Goal: Communication & Community: Answer question/provide support

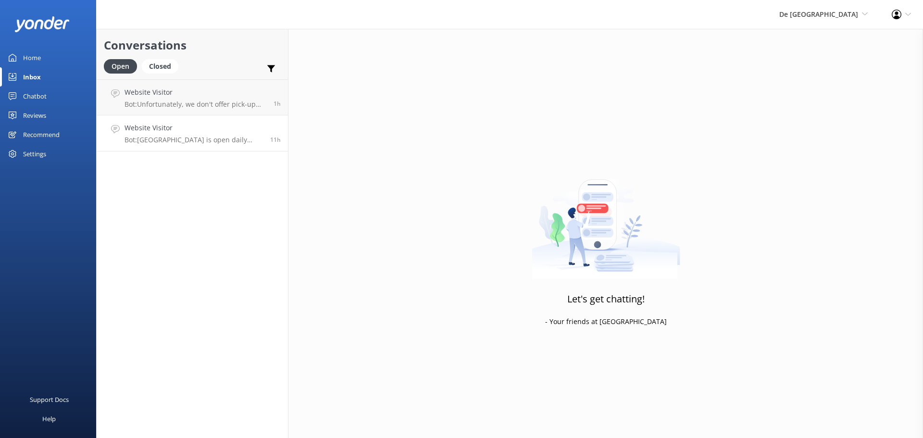
click at [214, 131] on h4 "Website Visitor" at bounding box center [194, 128] width 138 height 11
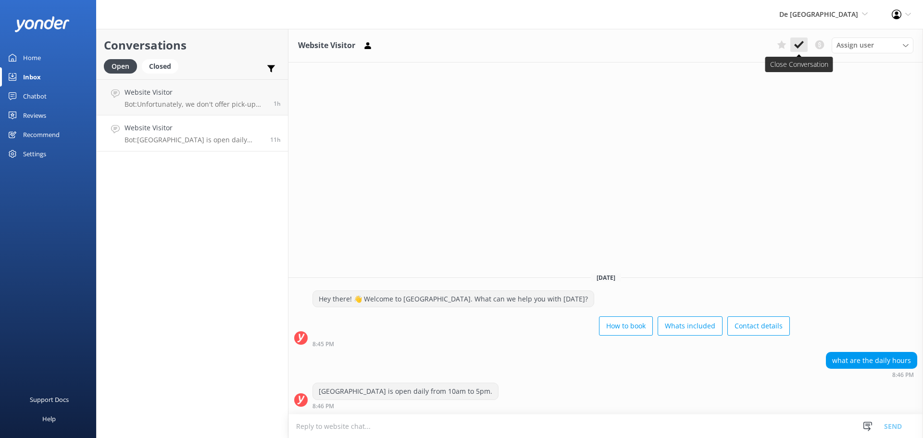
click at [806, 40] on button at bounding box center [799, 45] width 17 height 14
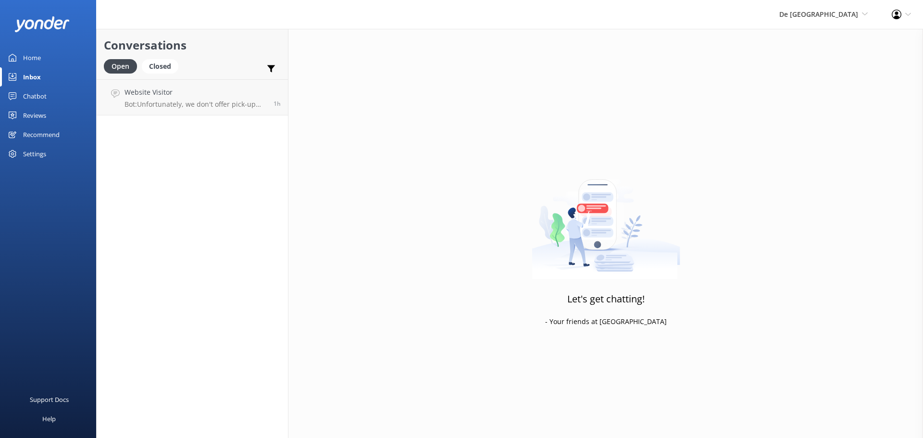
click at [223, 117] on div "Conversations Open Closed Important Converted Assigned to me Unassigned Website…" at bounding box center [192, 233] width 192 height 409
click at [226, 107] on p "Bot: Unfortunately, we don't offer pick-up from the cruise terminal. If you wan…" at bounding box center [196, 104] width 142 height 9
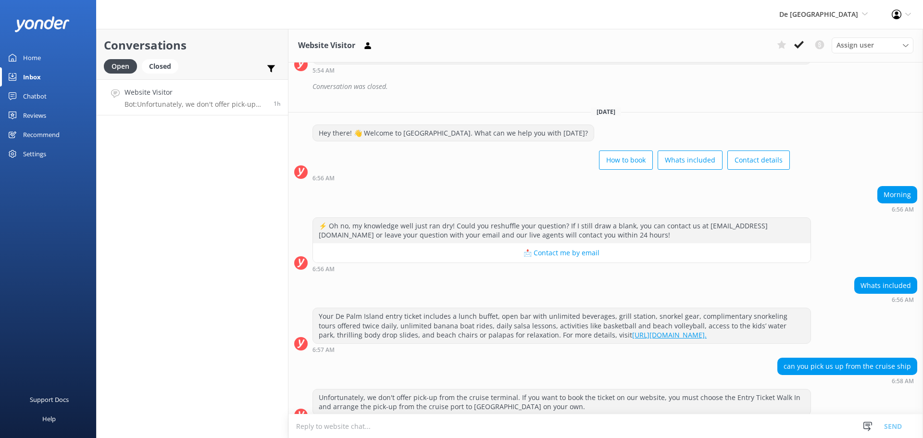
scroll to position [239, 0]
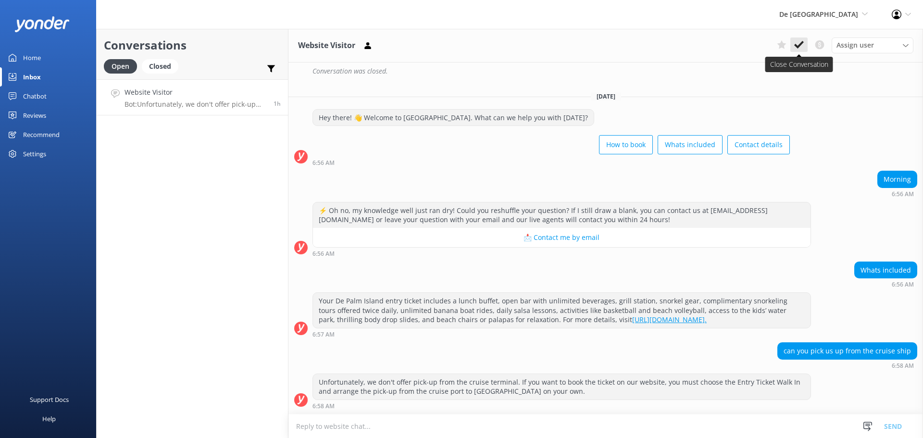
click at [804, 40] on button at bounding box center [799, 45] width 17 height 14
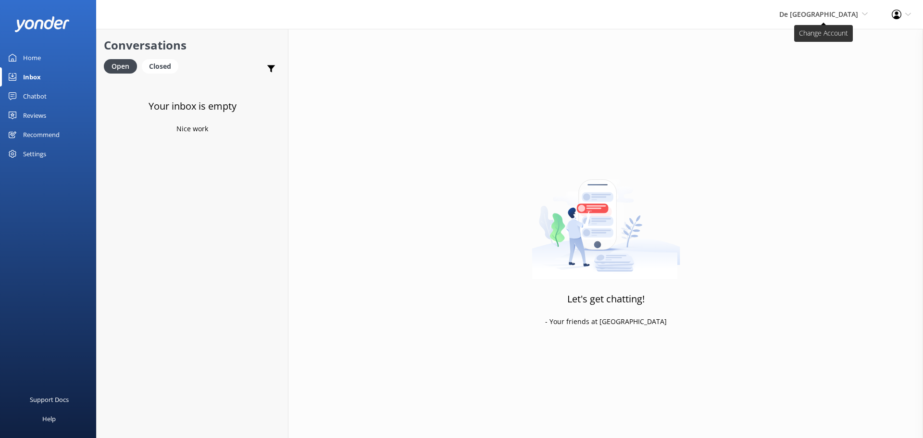
click at [832, 12] on span "De [GEOGRAPHIC_DATA]" at bounding box center [818, 14] width 79 height 9
click at [824, 67] on link "Aruba's Activities Expert" at bounding box center [832, 64] width 96 height 23
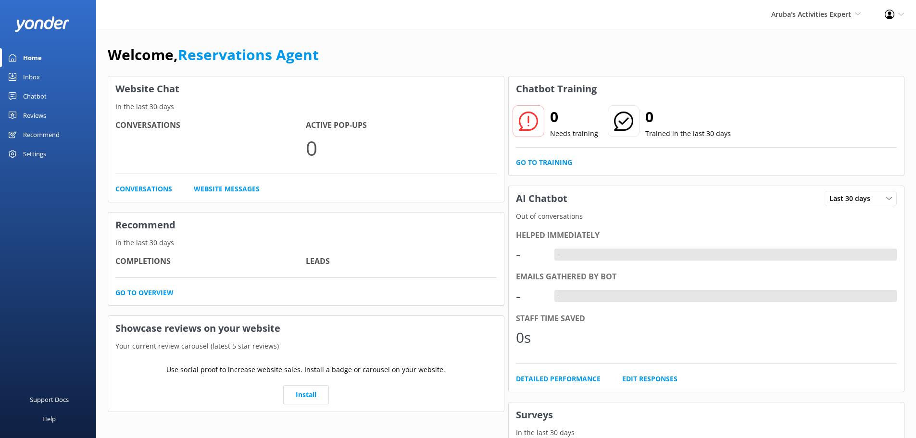
click at [18, 71] on link "Inbox" at bounding box center [48, 76] width 96 height 19
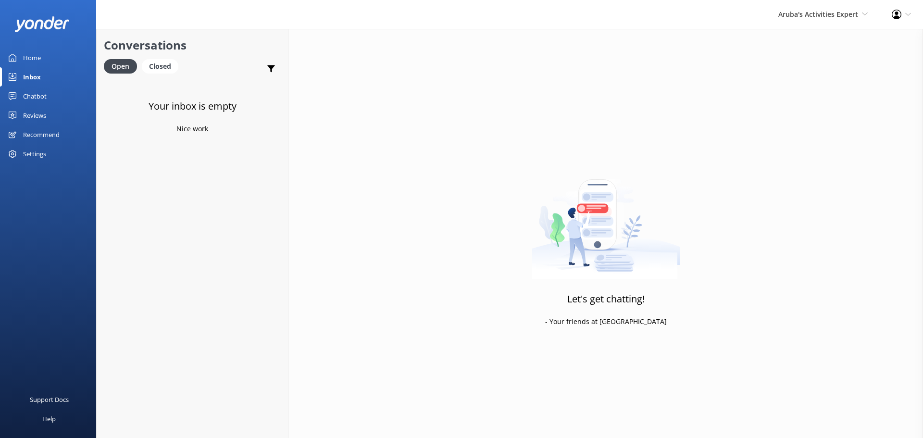
click at [788, 7] on div "Aruba's Activities Expert De Palm Island Aruba's Activities Expert The Captain" at bounding box center [823, 14] width 113 height 29
click at [796, 80] on link "The Captain" at bounding box center [832, 87] width 96 height 23
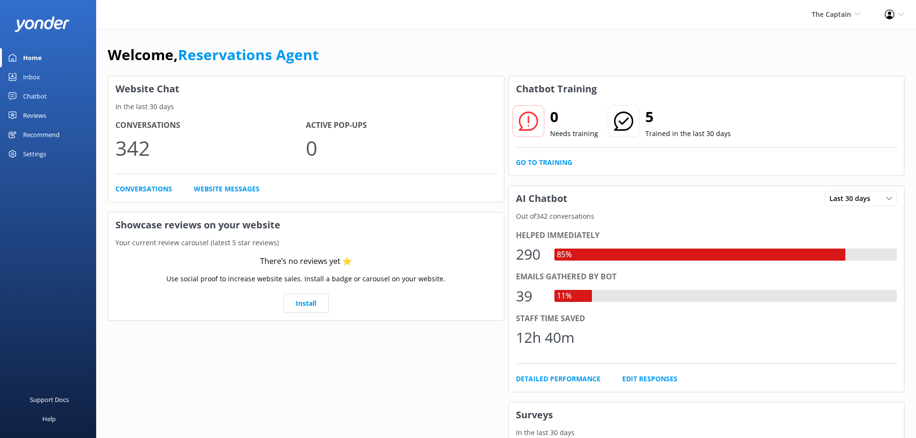
click at [32, 78] on div "Inbox" at bounding box center [31, 76] width 17 height 19
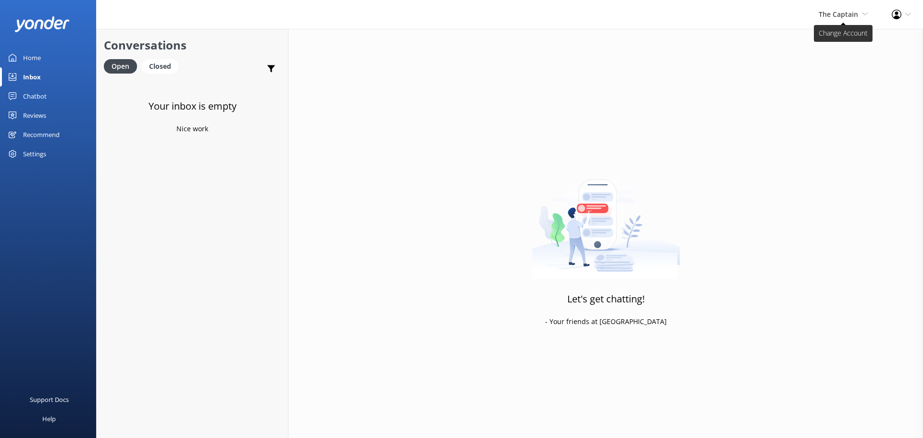
click at [830, 11] on span "The Captain" at bounding box center [838, 14] width 39 height 9
click at [830, 40] on link "De [GEOGRAPHIC_DATA]" at bounding box center [832, 41] width 96 height 23
click at [25, 73] on div "Inbox" at bounding box center [32, 76] width 18 height 19
click at [835, 10] on span "De [GEOGRAPHIC_DATA]" at bounding box center [818, 14] width 79 height 9
click at [814, 68] on link "Aruba's Activities Expert" at bounding box center [832, 64] width 96 height 23
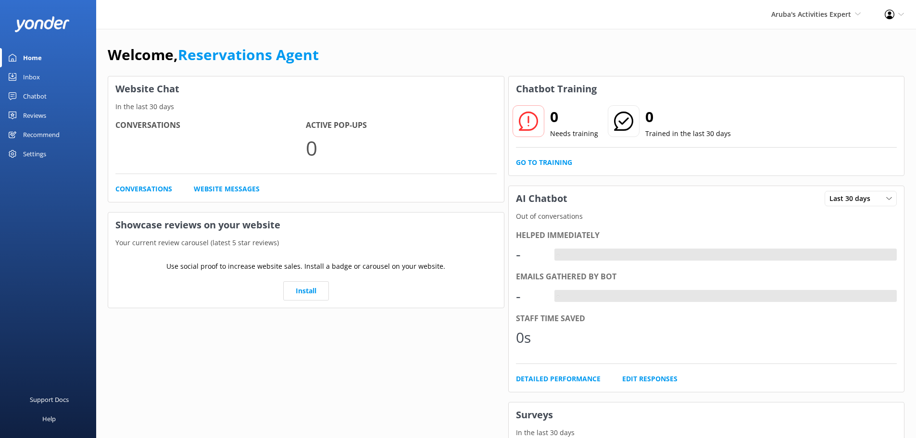
click at [36, 75] on div "Inbox" at bounding box center [31, 76] width 17 height 19
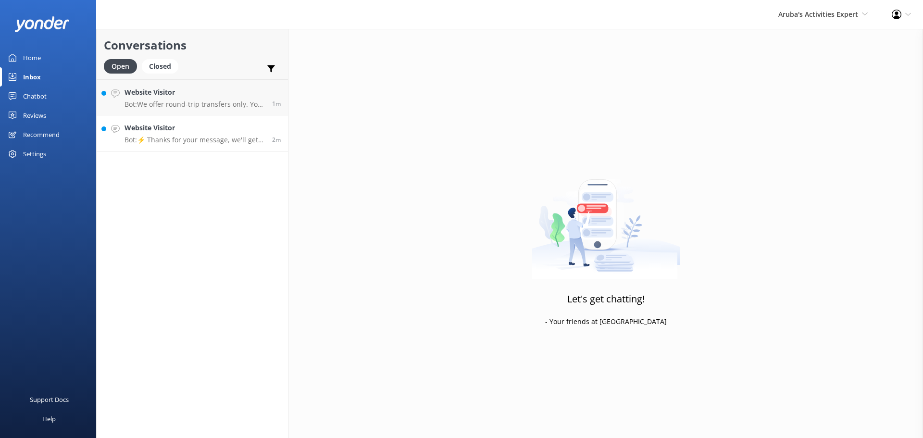
click at [189, 140] on p "Bot: ⚡ Thanks for your message, we'll get back to you as soon as we can." at bounding box center [195, 140] width 140 height 9
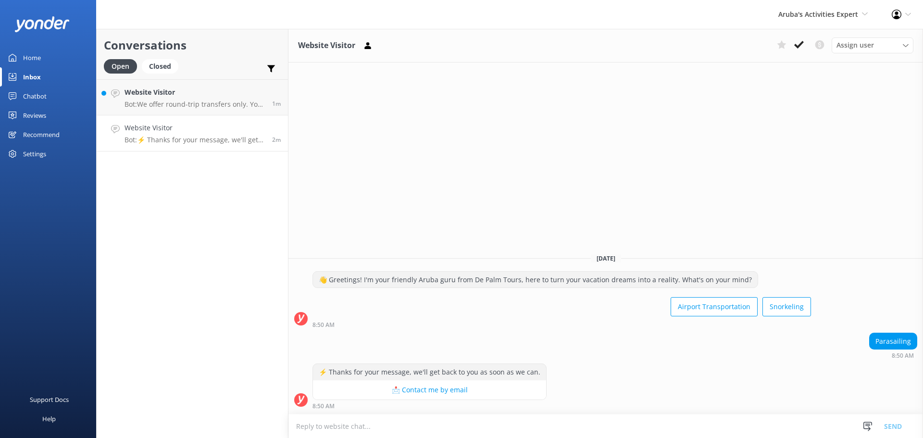
click at [378, 421] on textarea at bounding box center [606, 427] width 635 height 24
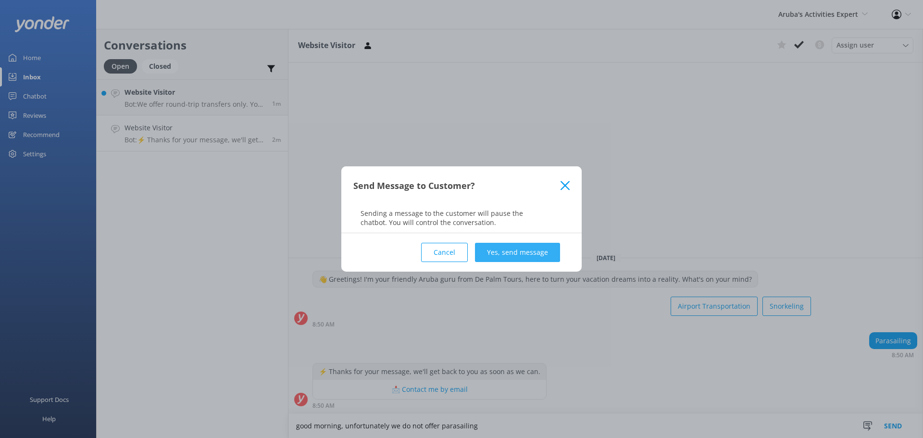
type textarea "good morning, unfortunately we do not offer parasailing"
click at [514, 261] on button "Yes, send message" at bounding box center [517, 252] width 85 height 19
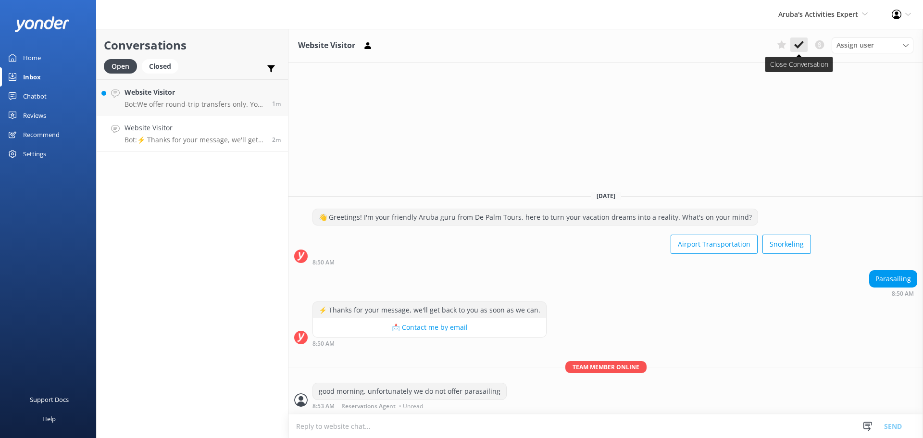
click at [798, 42] on icon at bounding box center [799, 45] width 10 height 10
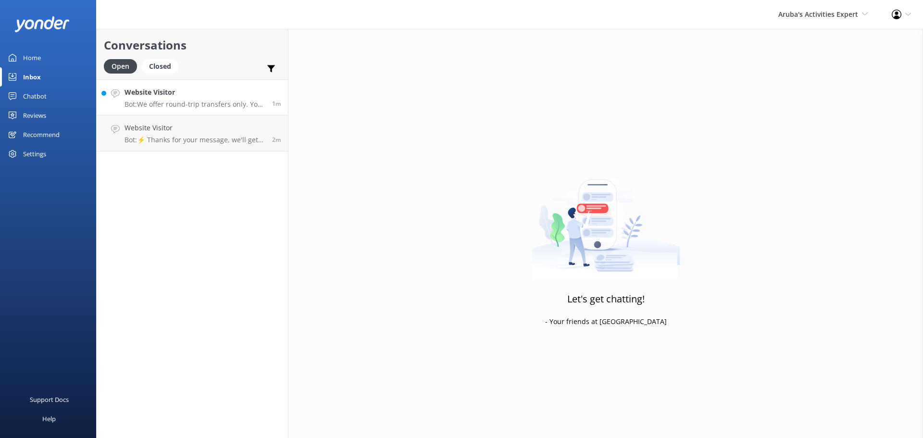
click at [207, 95] on h4 "Website Visitor" at bounding box center [195, 92] width 140 height 11
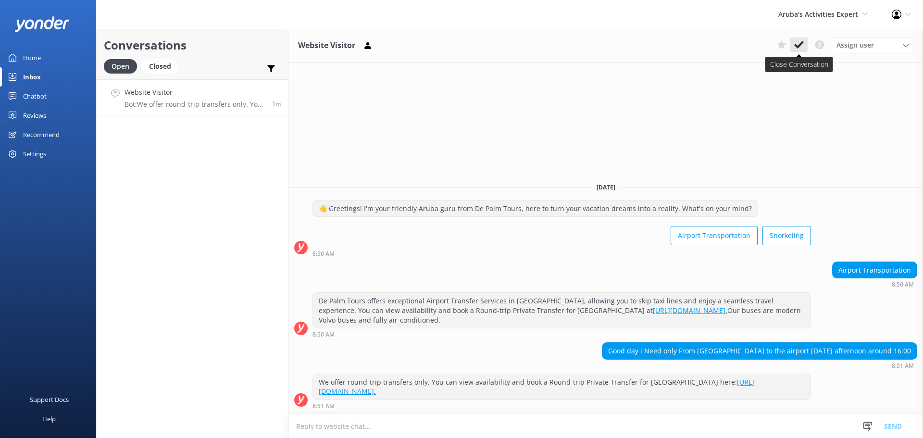
click at [794, 42] on icon at bounding box center [799, 45] width 10 height 10
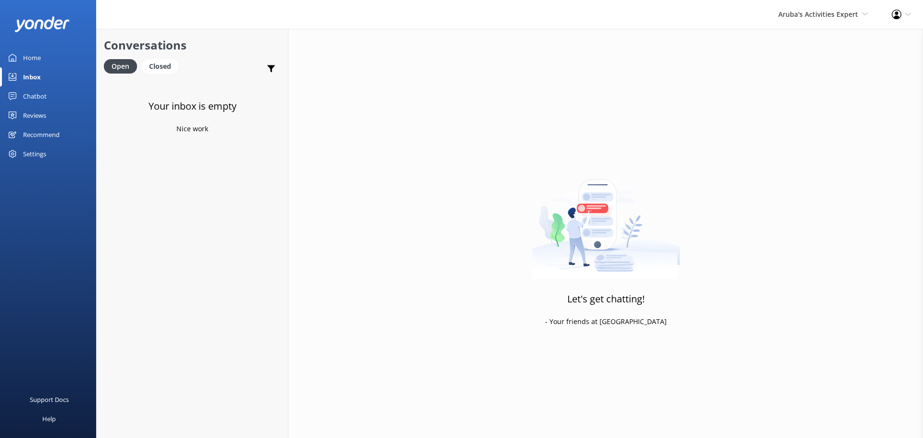
click at [825, 8] on div "Aruba's Activities Expert De Palm Island Aruba's Activities Expert The Captain" at bounding box center [823, 14] width 113 height 29
click at [824, 84] on link "The Captain" at bounding box center [832, 87] width 96 height 23
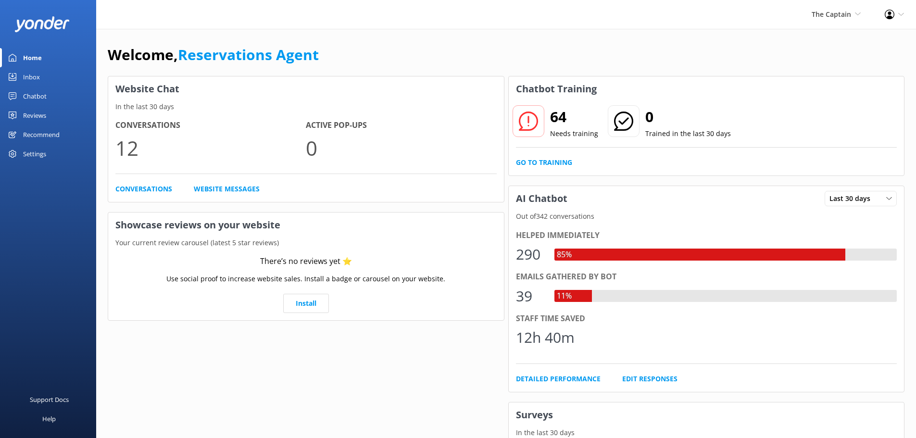
click at [30, 78] on div "Inbox" at bounding box center [31, 76] width 17 height 19
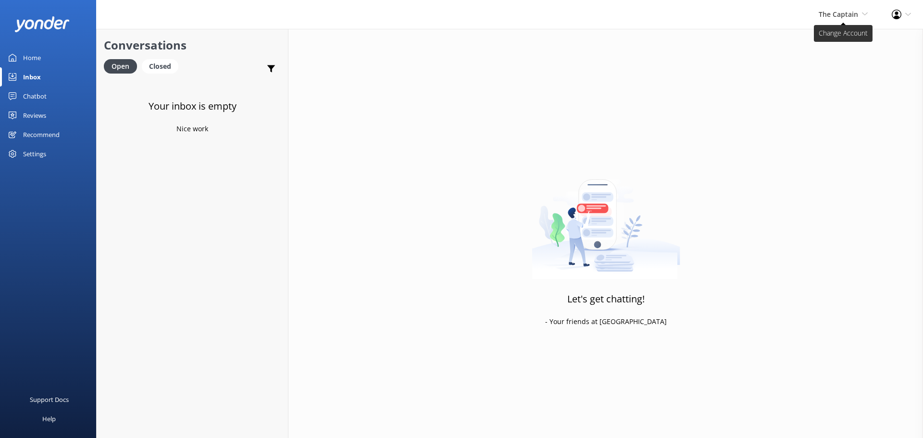
click at [843, 11] on span "The Captain" at bounding box center [838, 14] width 39 height 9
click at [831, 38] on link "De [GEOGRAPHIC_DATA]" at bounding box center [832, 41] width 96 height 23
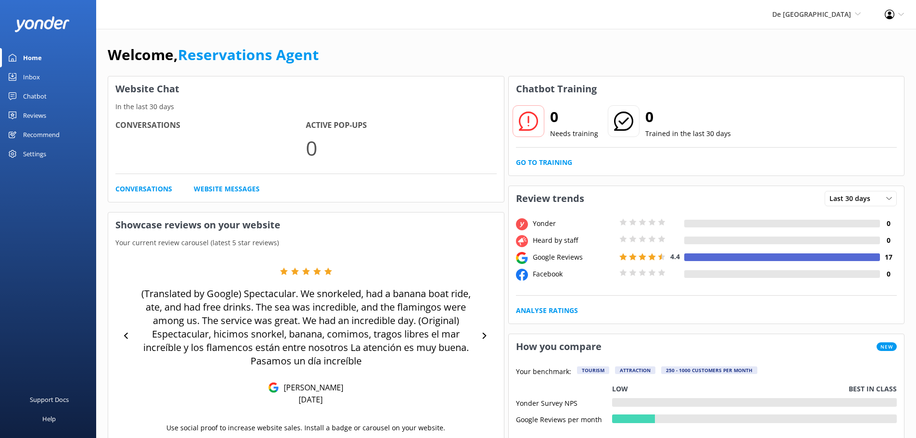
click at [43, 75] on link "Inbox" at bounding box center [48, 76] width 96 height 19
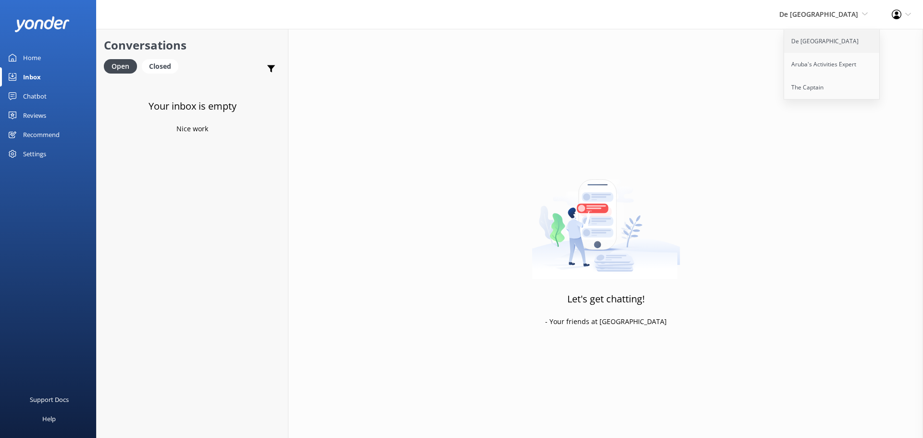
click at [810, 49] on link "De [GEOGRAPHIC_DATA]" at bounding box center [832, 41] width 96 height 23
